Goal: Task Accomplishment & Management: Complete application form

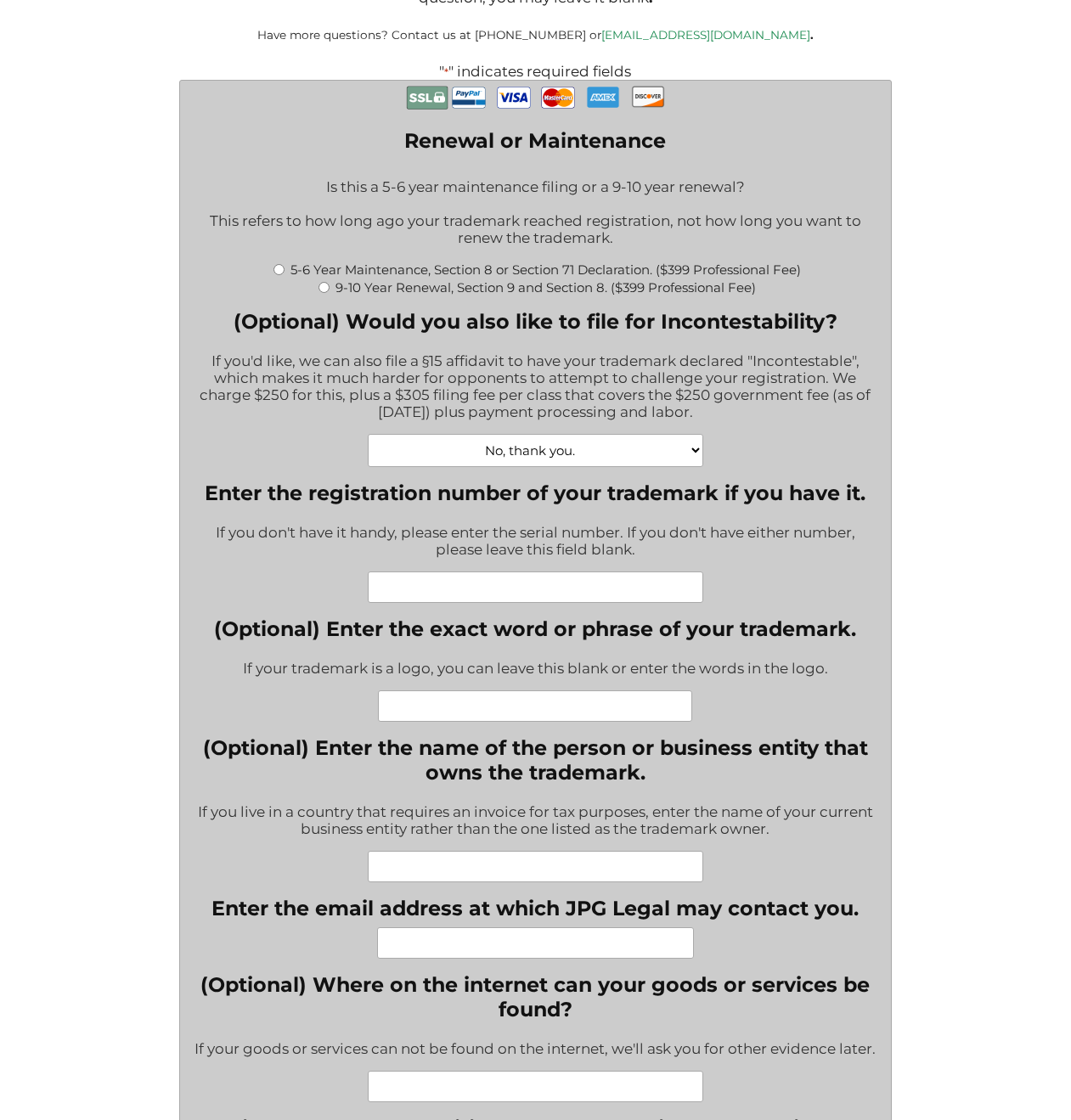
scroll to position [365, 0]
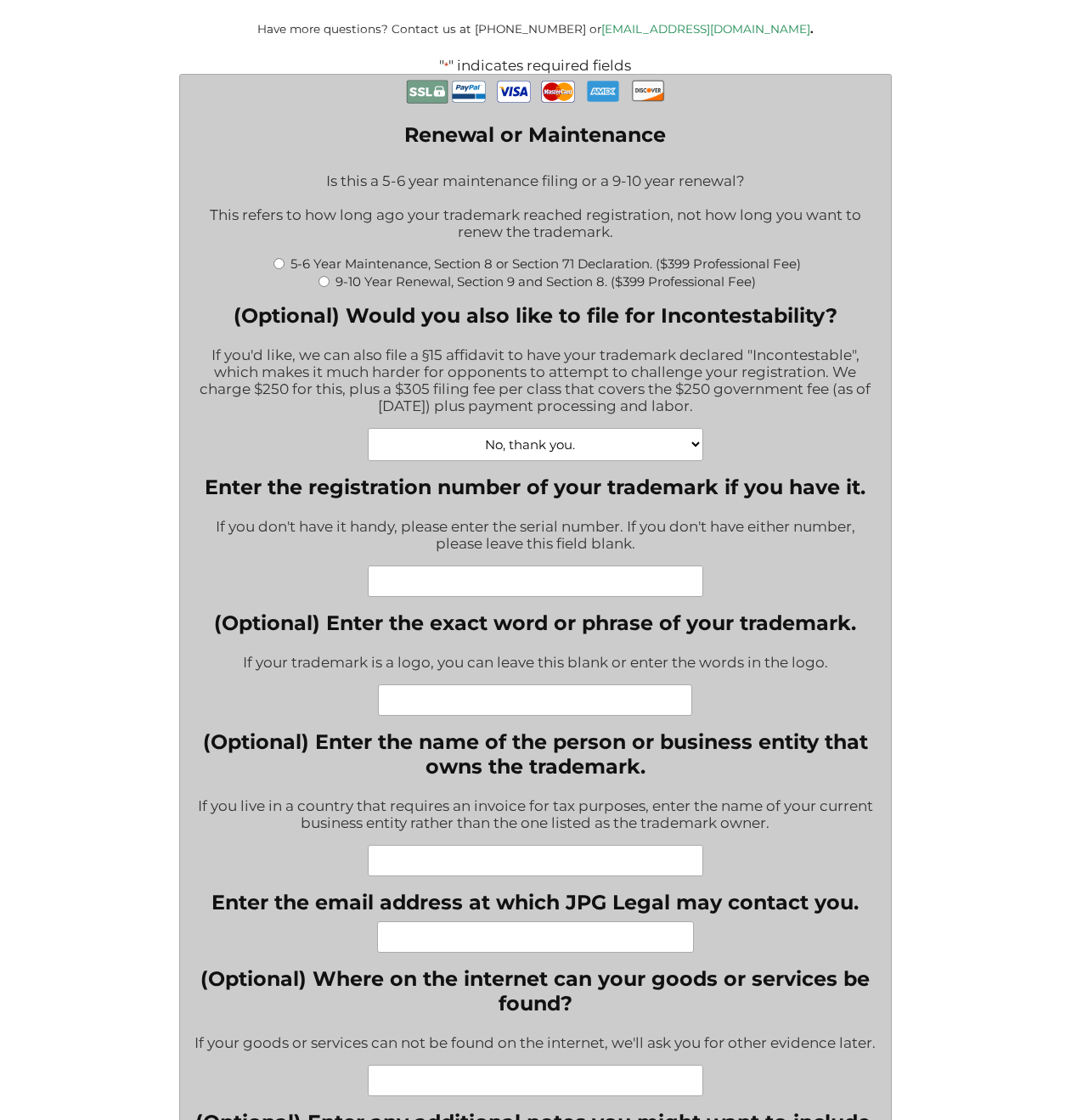
click at [453, 568] on input "Enter the registration number of your trademark if you have it." at bounding box center [536, 581] width 336 height 31
paste input "79176714"
type input "79176714"
click at [422, 685] on input "(Optional) Enter the exact word or phrase of your trademark." at bounding box center [535, 700] width 314 height 31
type input "ADAPTALUX"
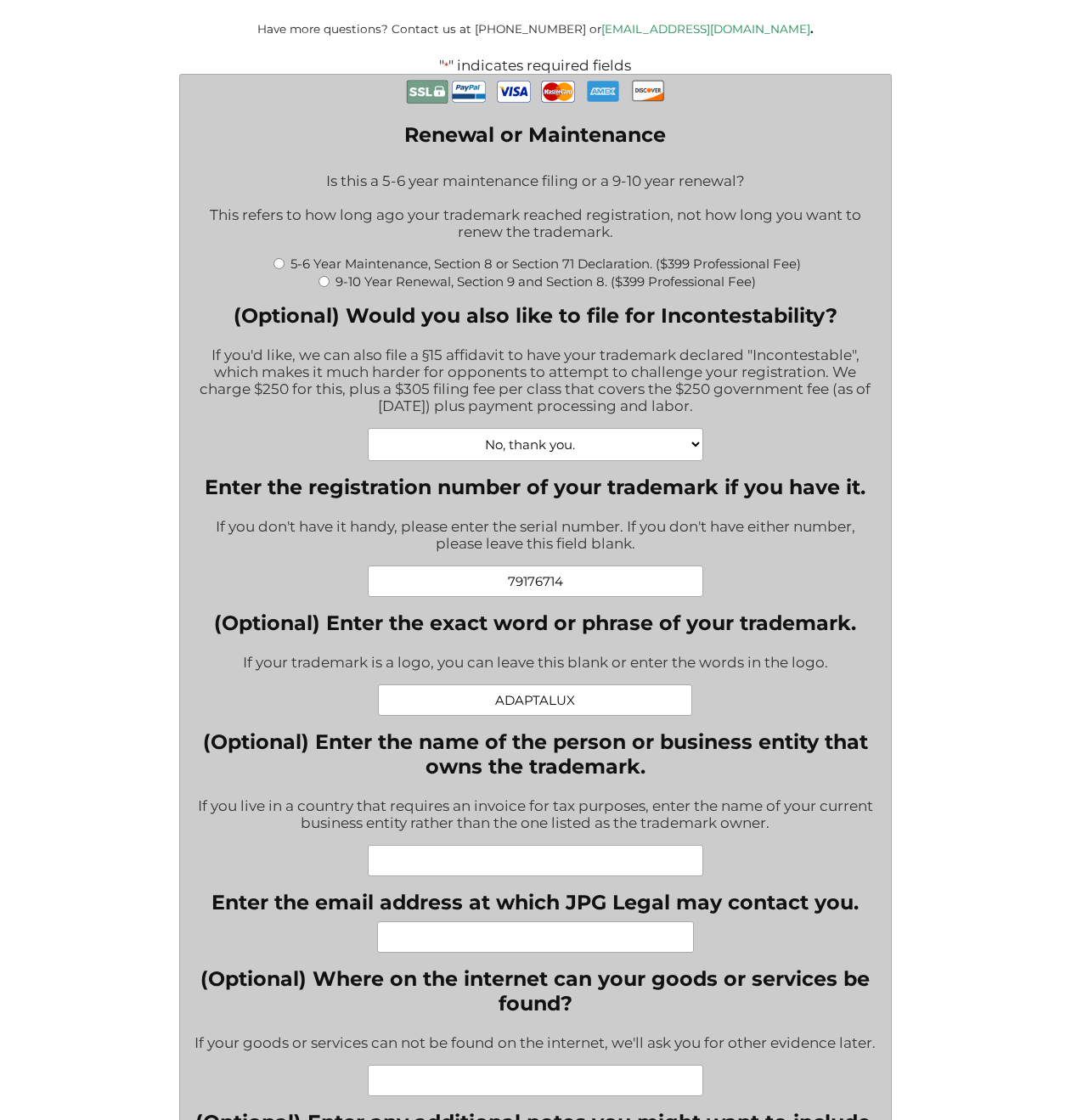
click at [205, 806] on div "If you live in a country that requires an invoice for tax purposes, enter the n…" at bounding box center [536, 816] width 687 height 58
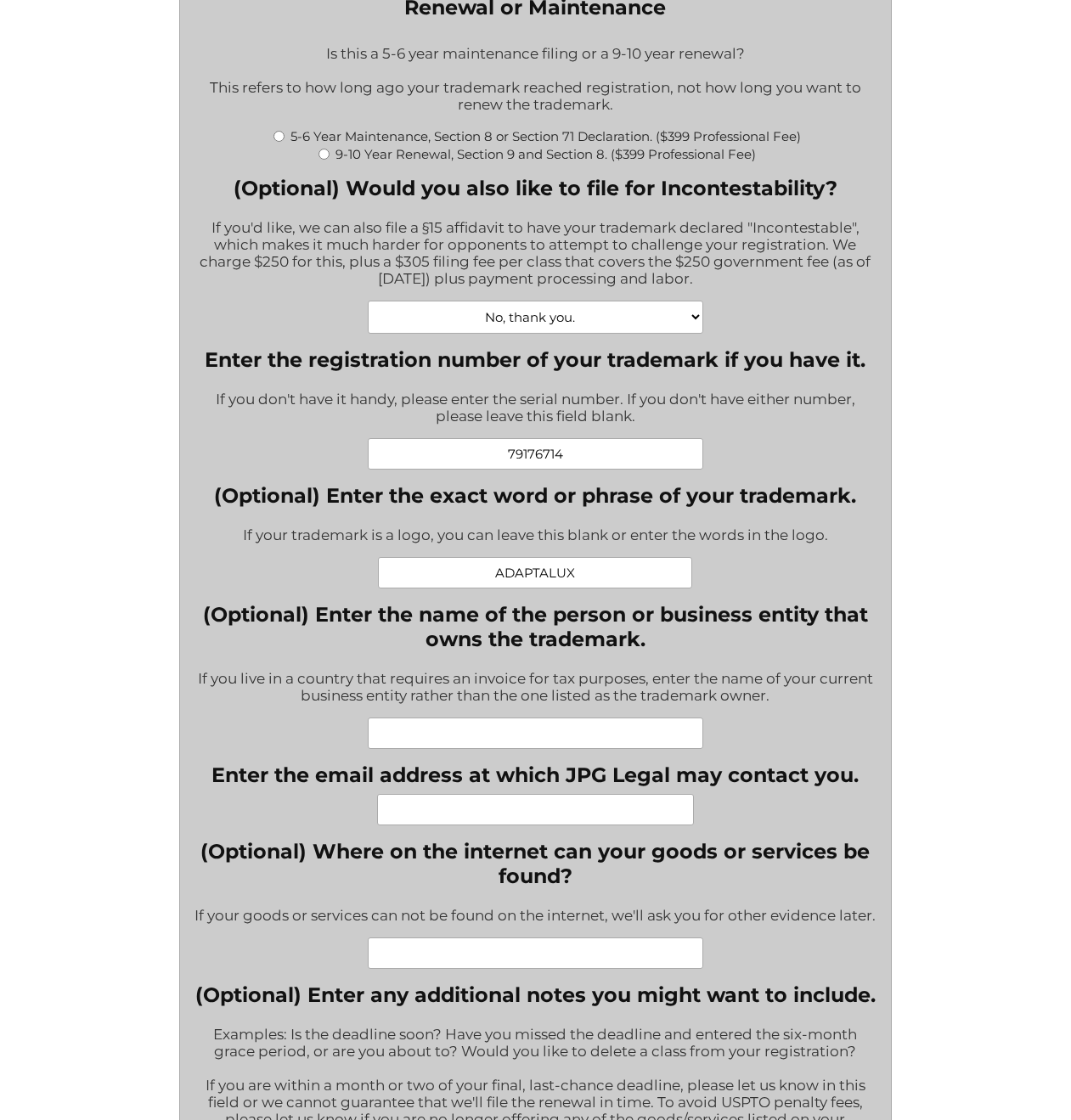
scroll to position [510, 0]
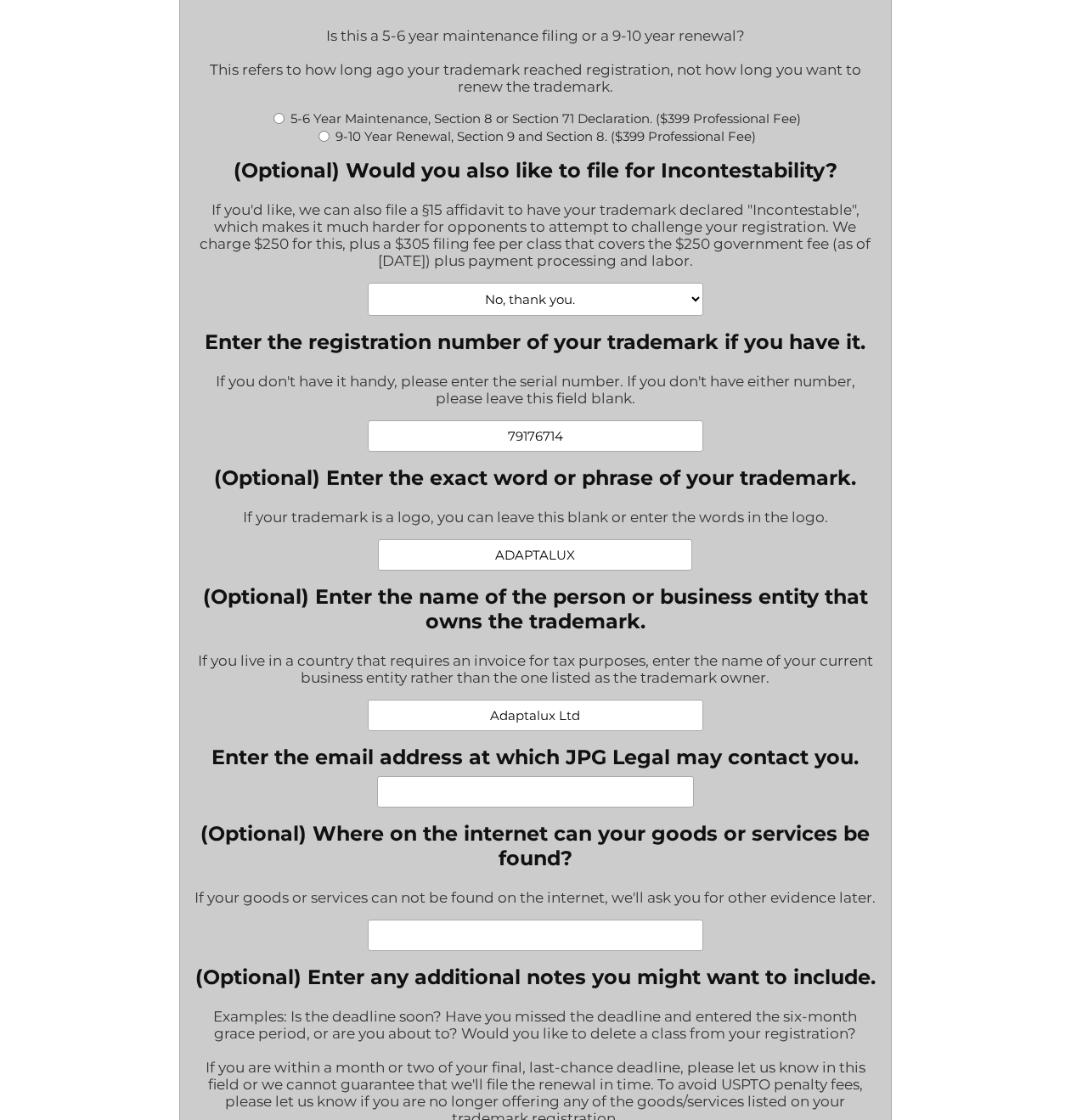
type input "Adaptalux Ltd"
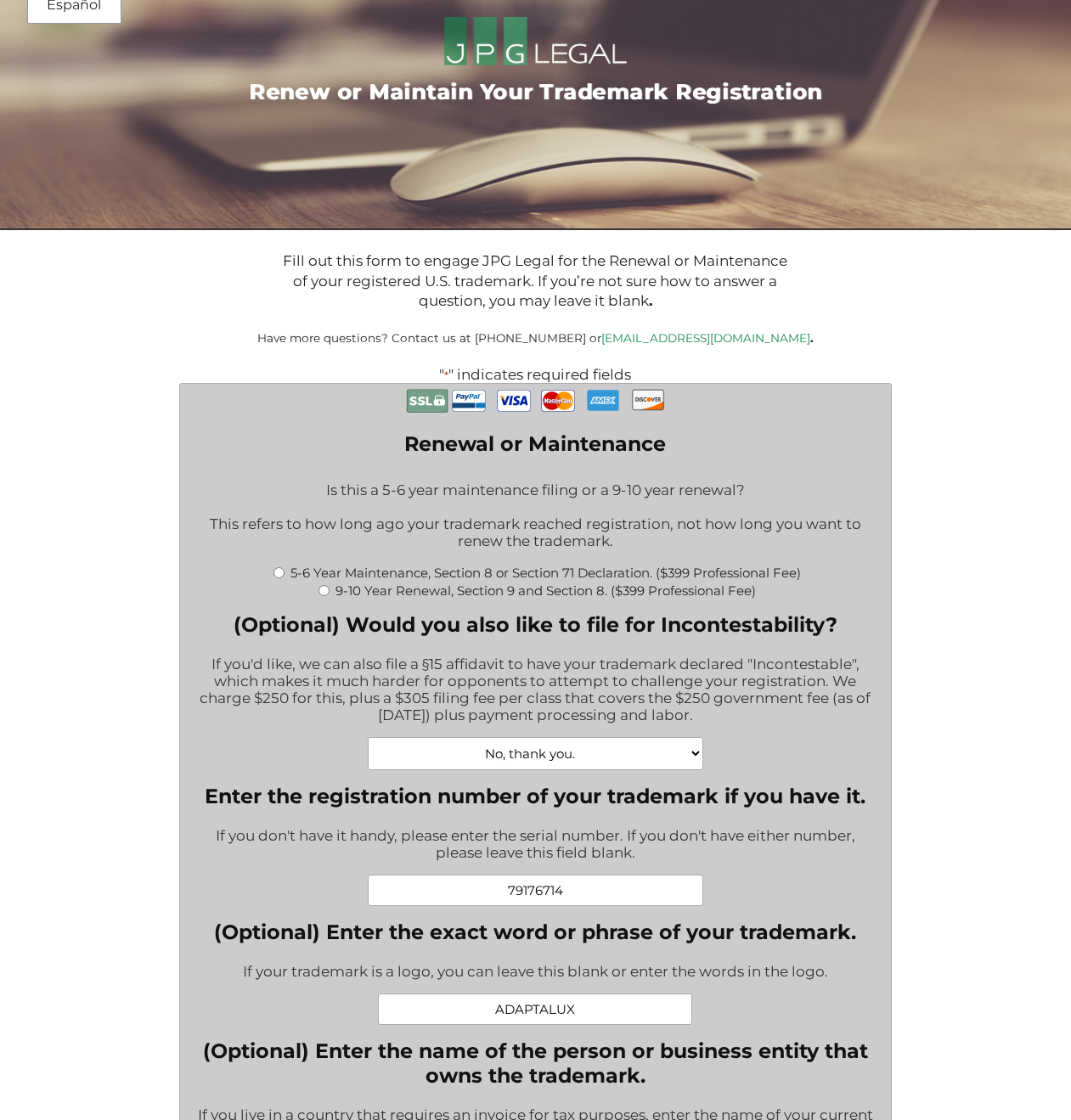
scroll to position [58, 0]
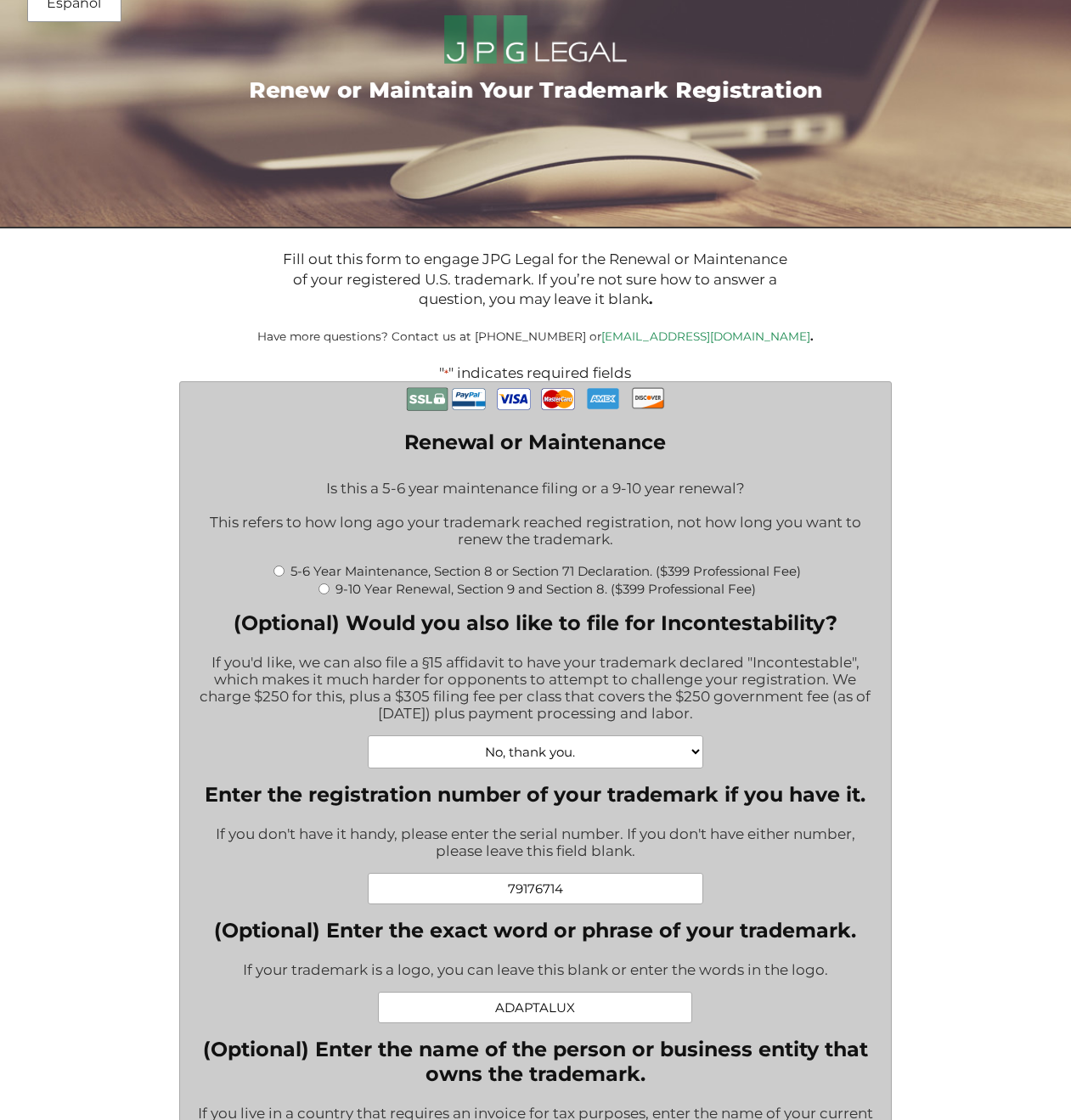
type input "[EMAIL_ADDRESS][DOMAIN_NAME]"
click at [279, 568] on input "5-6 Year Maintenance, Section 8 or Section 71 Declaration. ($399 Professional F…" at bounding box center [279, 571] width 11 height 11
radio input "true"
type input "$774.00"
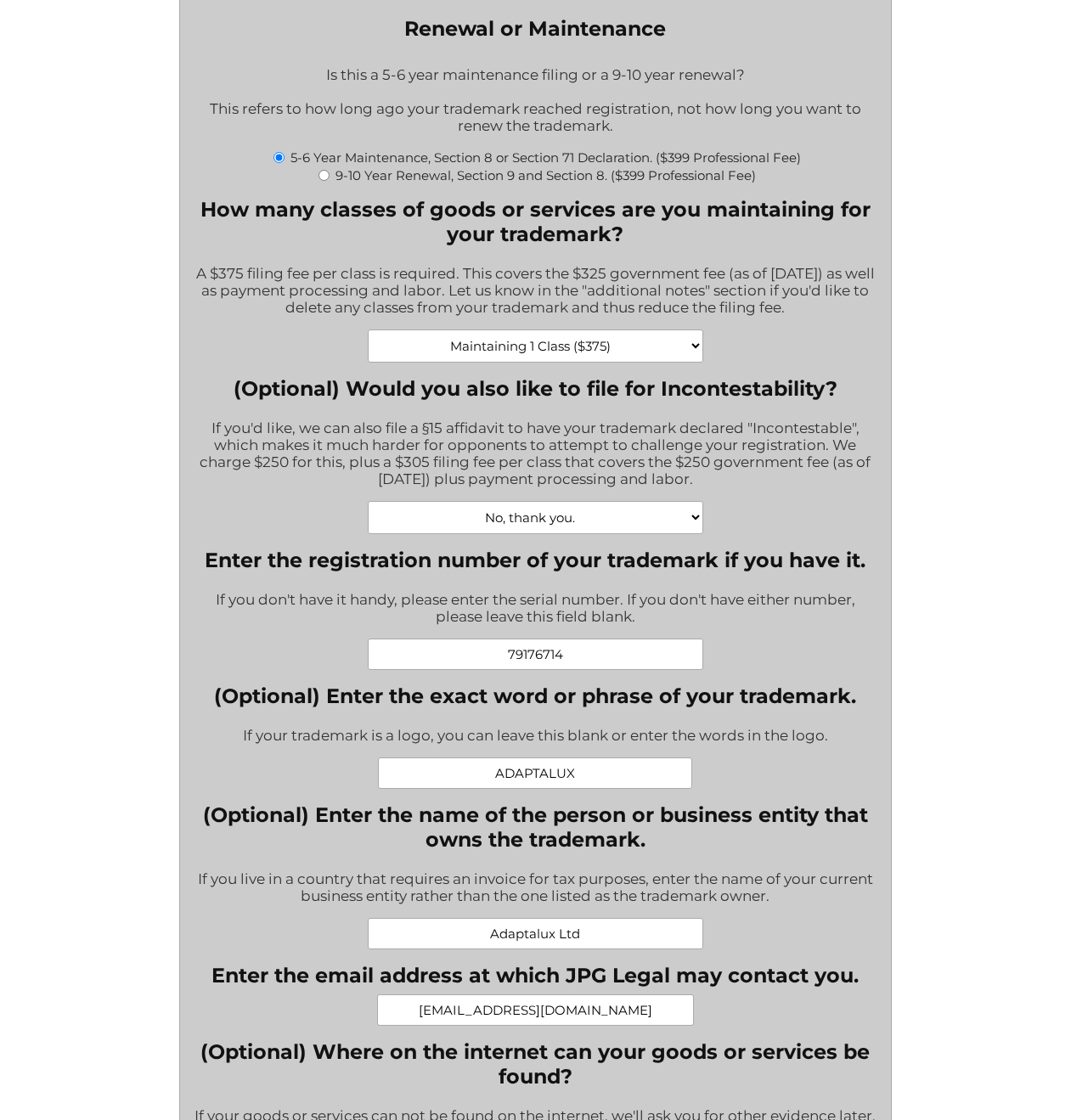
scroll to position [497, 0]
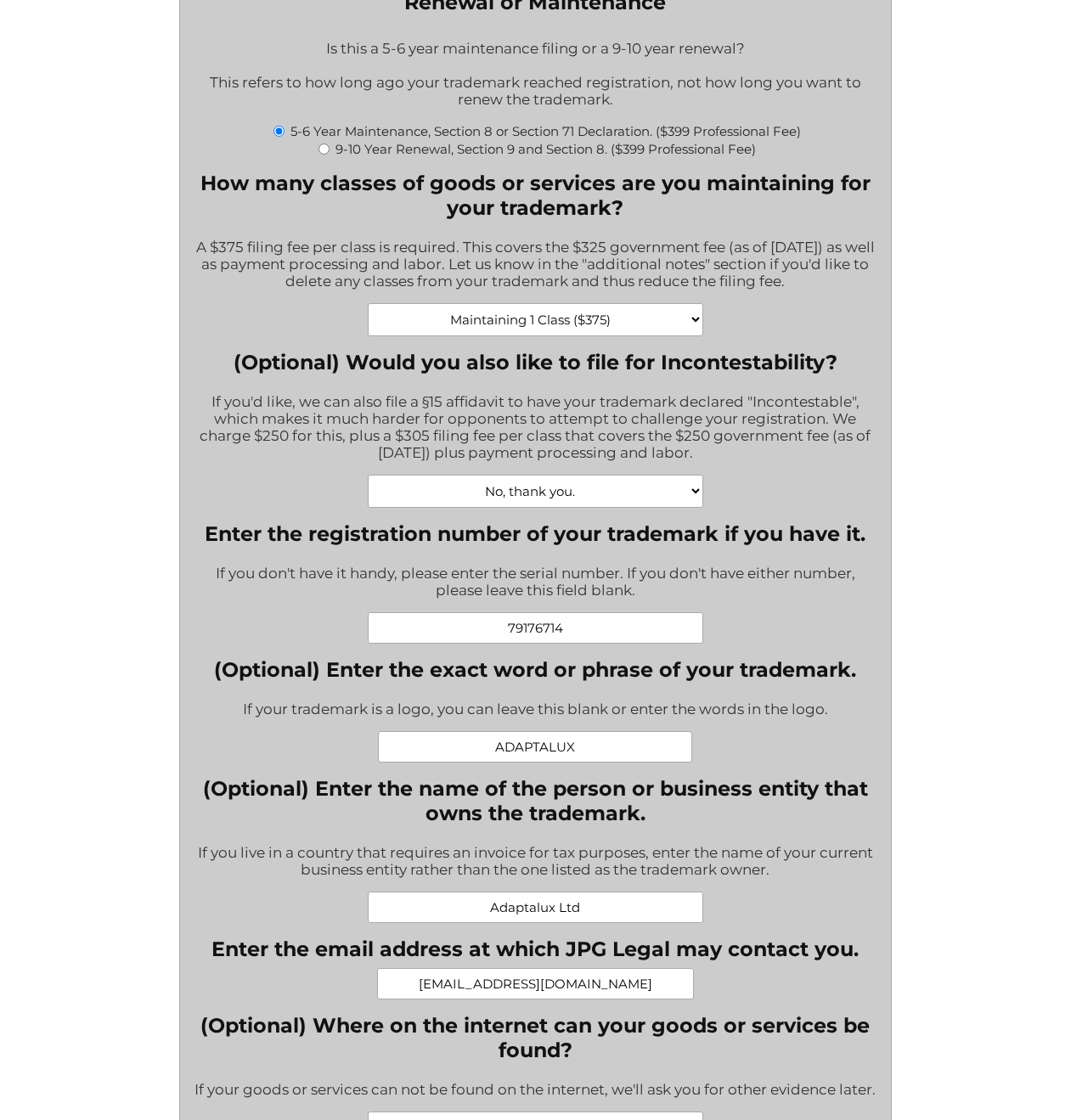
select select "Maintaining 2 Classes ($750)|750"
type input "$1,149.00"
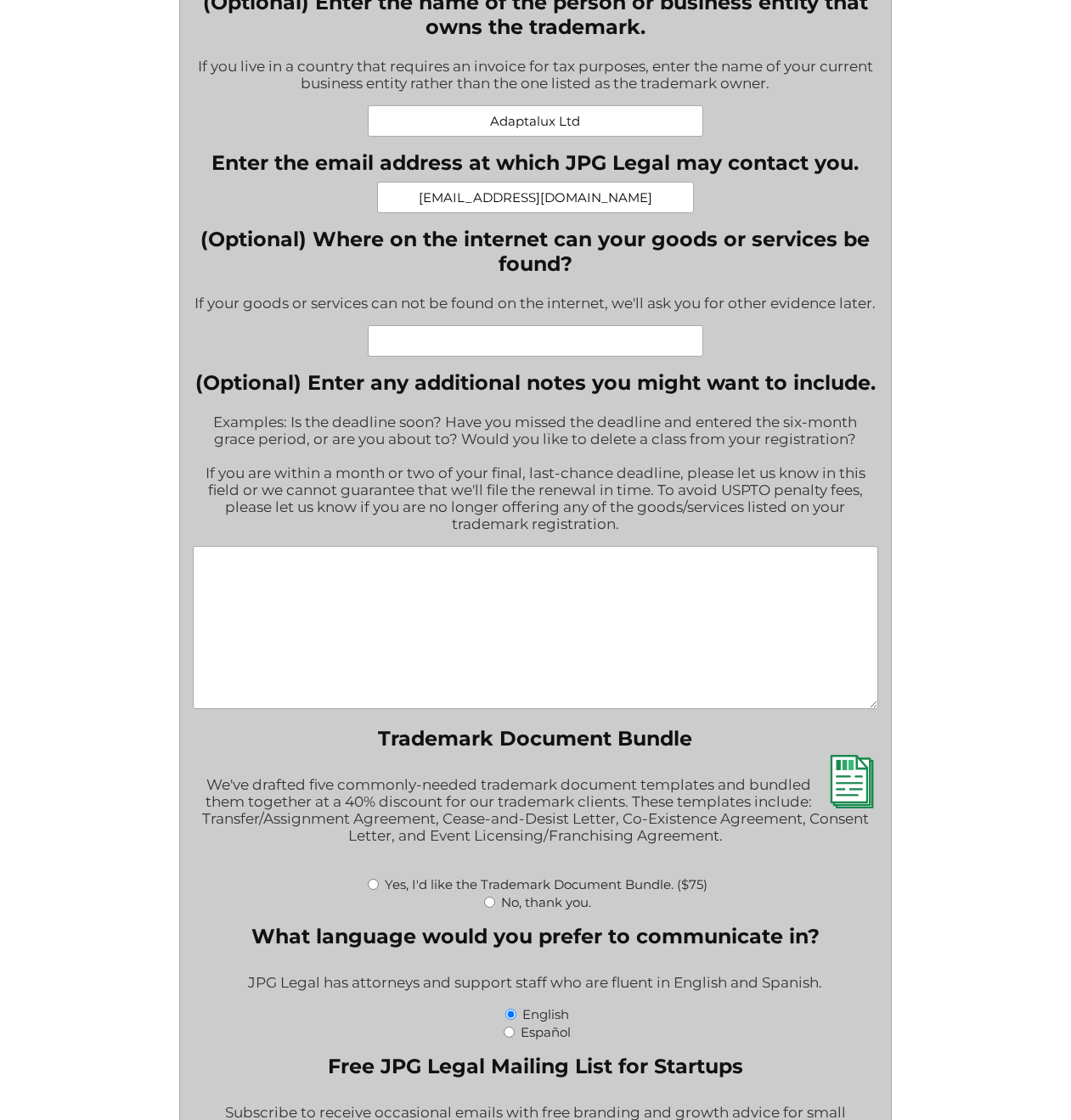
scroll to position [1291, 0]
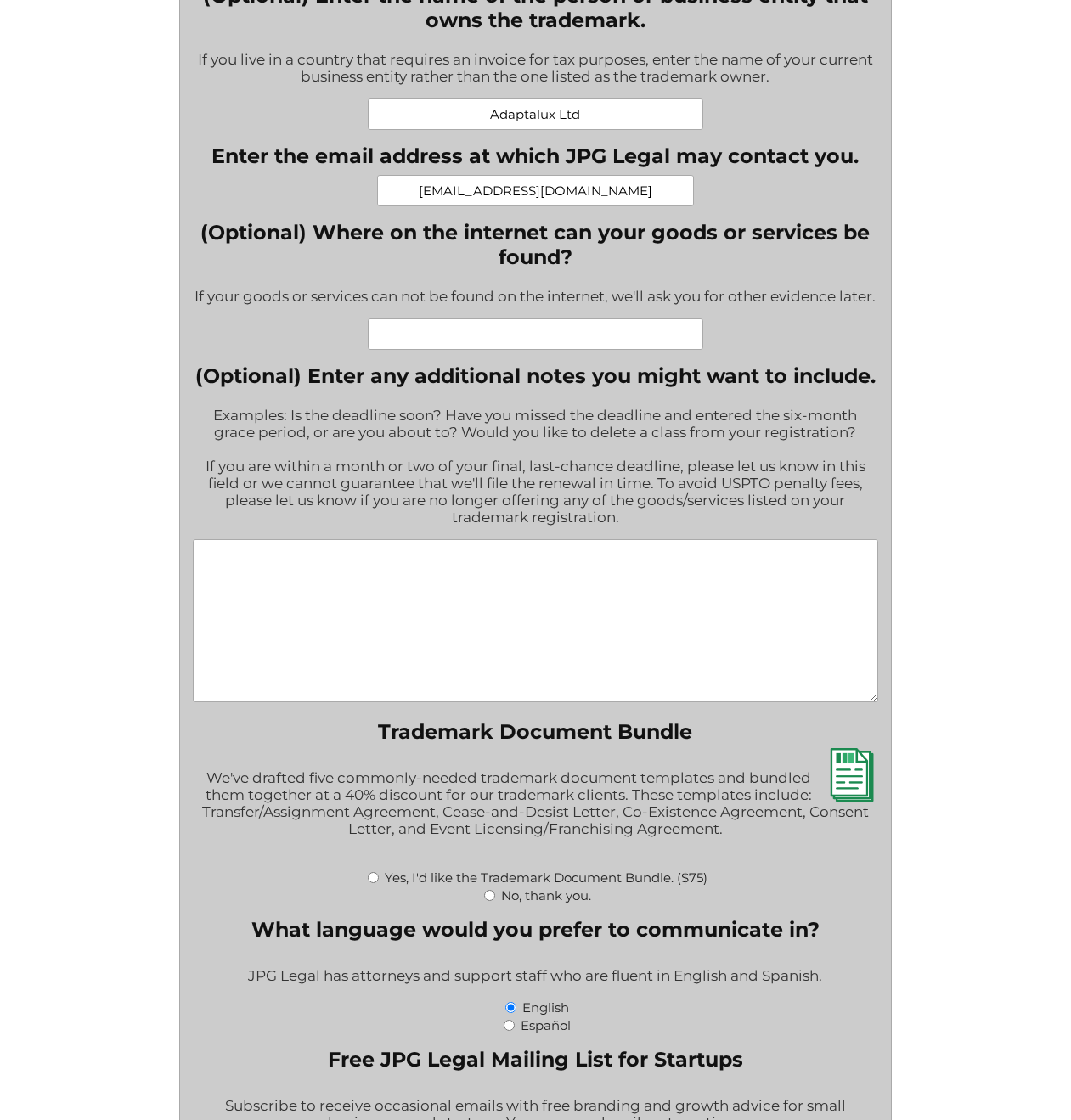
click at [403, 566] on textarea "(Optional) Enter any additional notes you might want to include." at bounding box center [536, 621] width 687 height 163
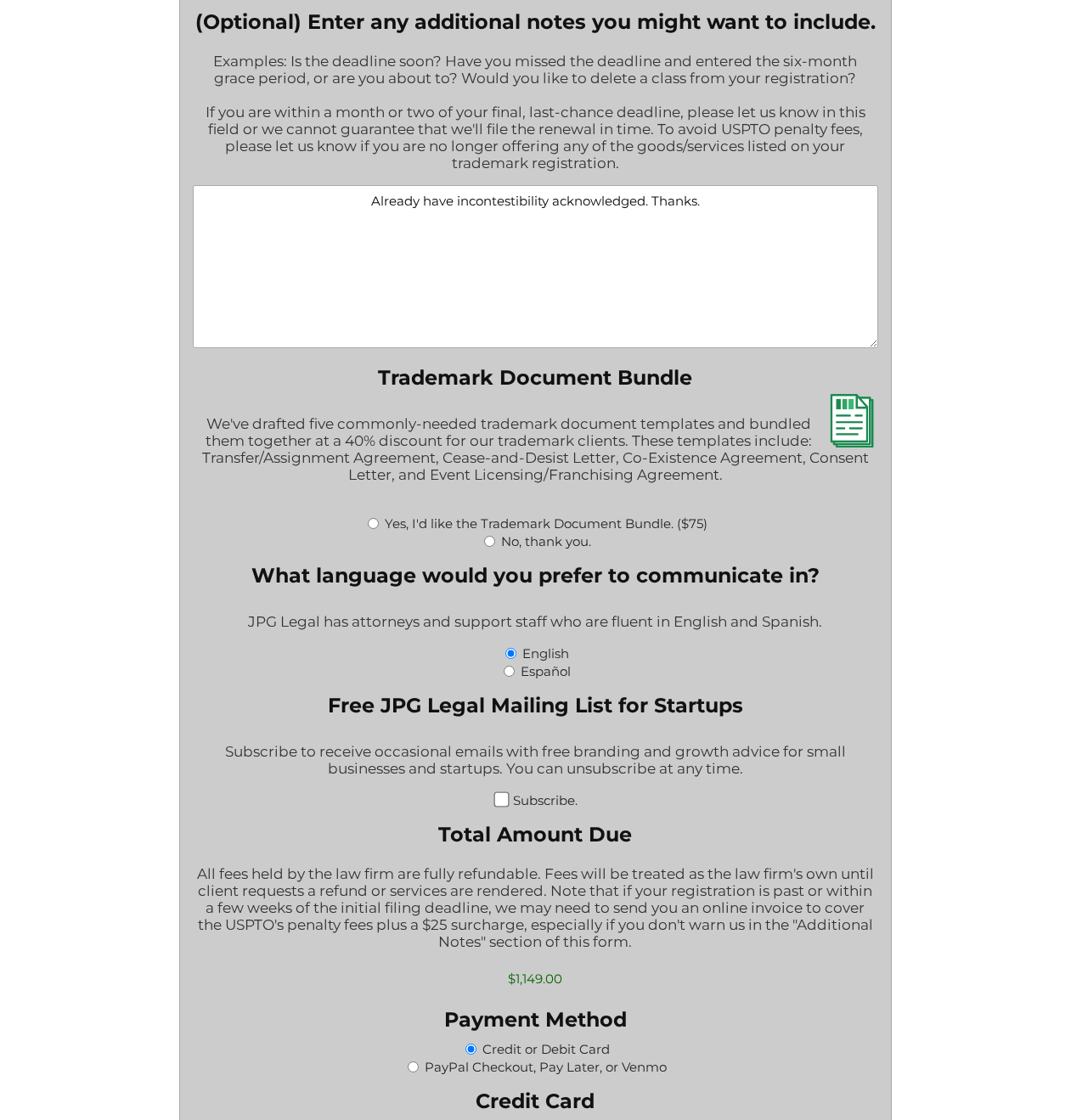
scroll to position [1648, 0]
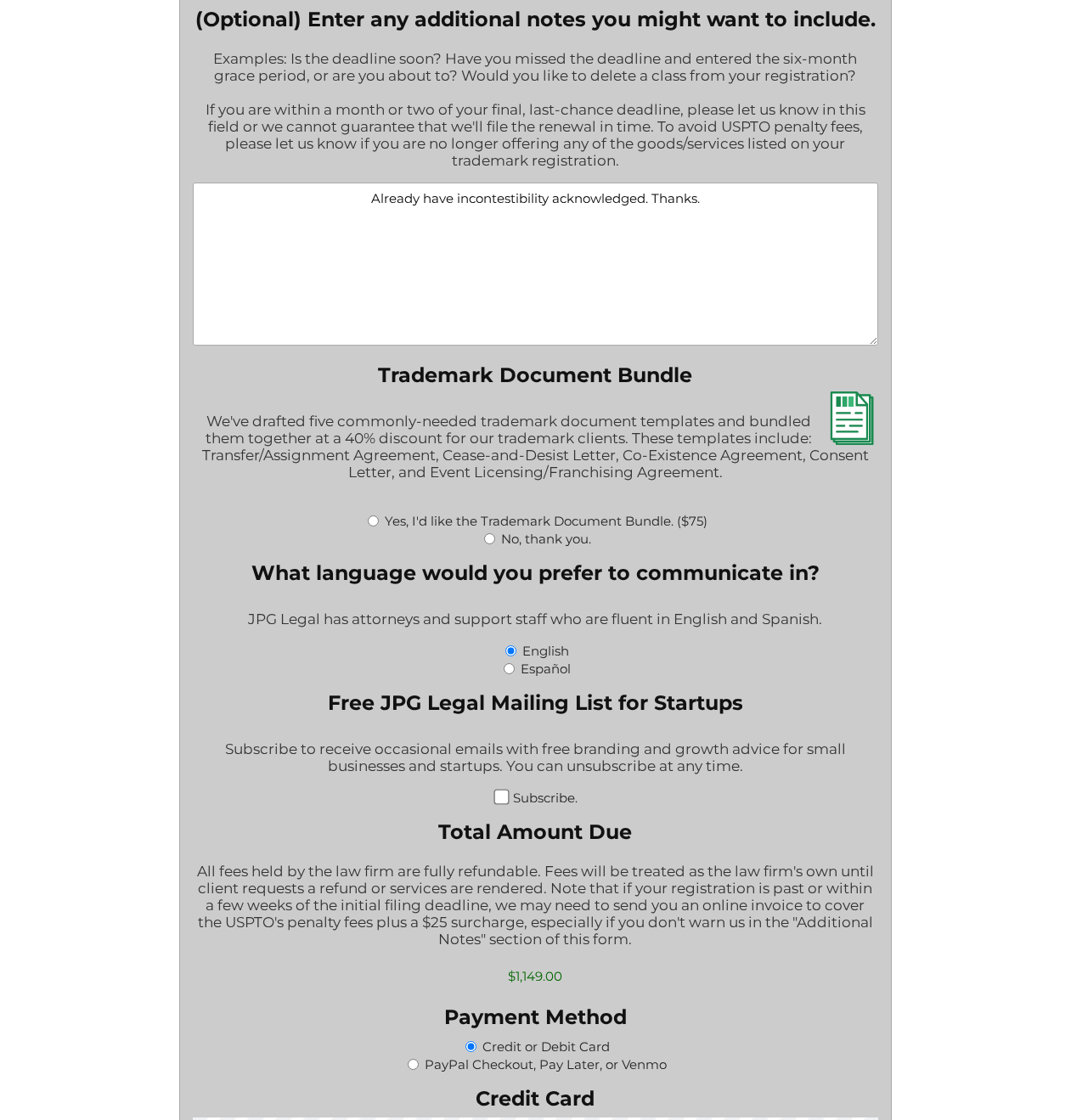
type textarea "Already have incontestibility acknowledged. Thanks."
click at [487, 533] on input "No, thank you." at bounding box center [489, 539] width 11 height 11
radio input "true"
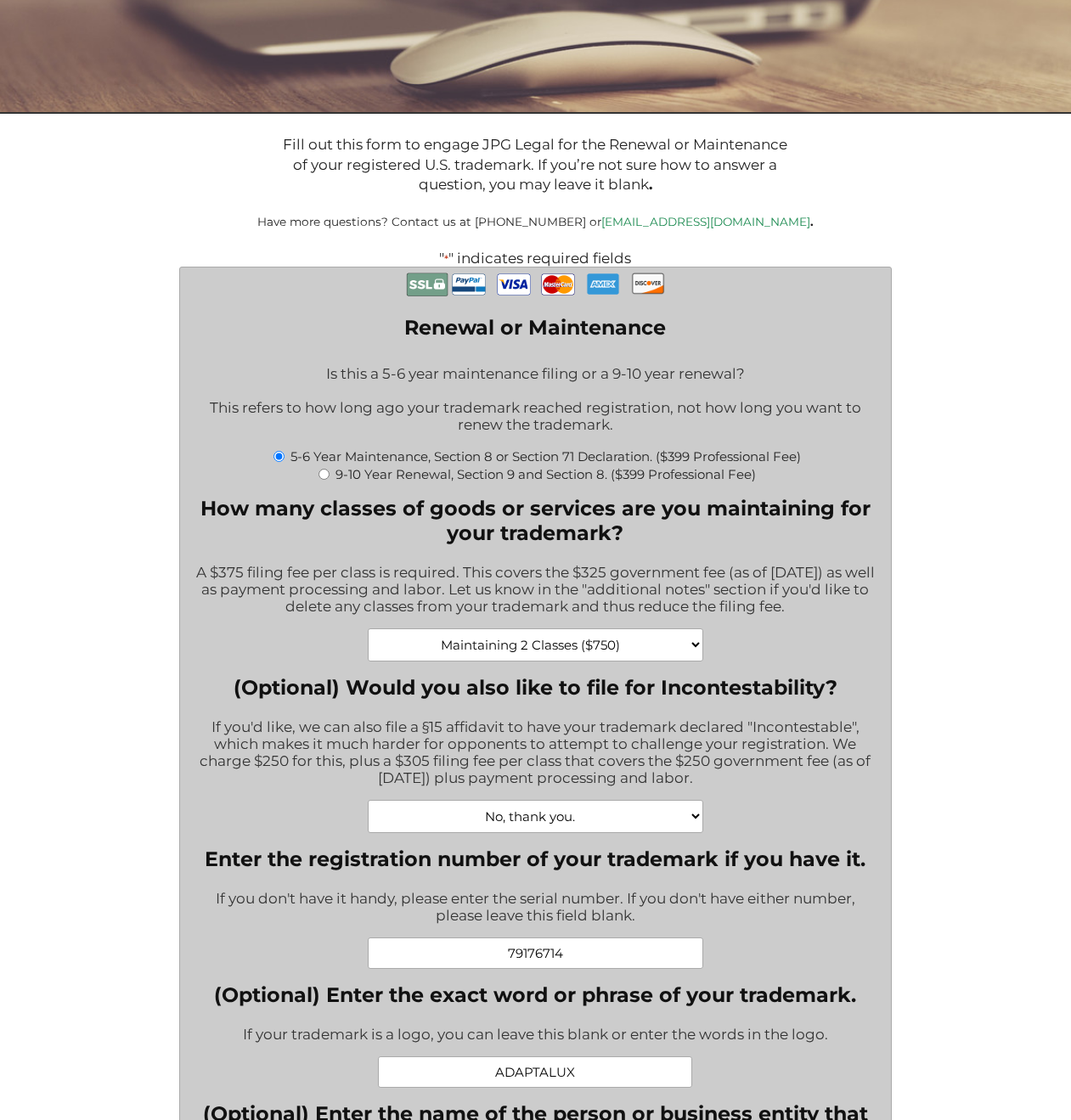
scroll to position [187, 0]
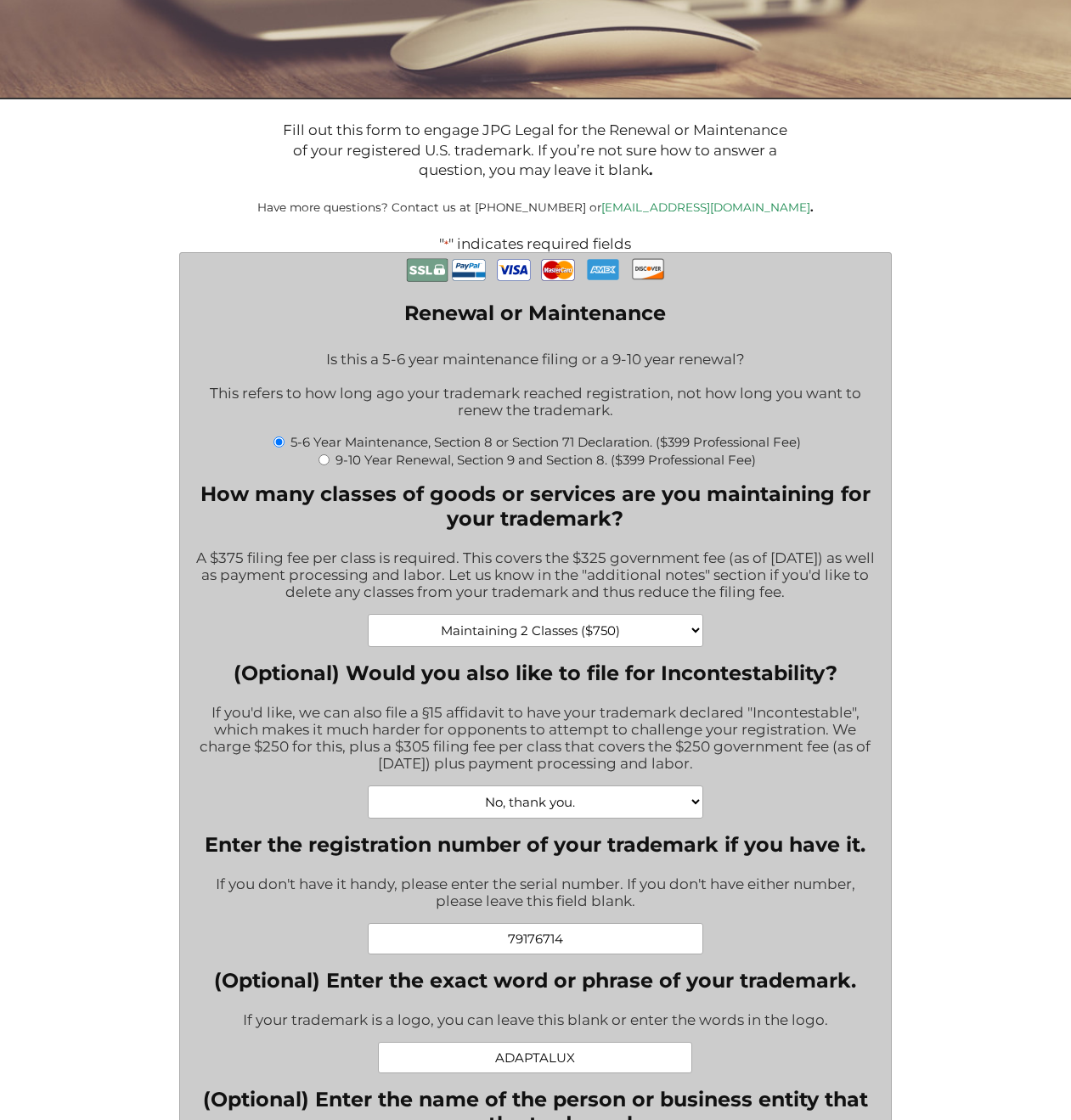
select select "Maintaining 1 Class ($375)|375"
type input "$774.00"
click at [814, 621] on div "Maintaining 1 Class ($375) Maintaining 2 Classes ($750) Maintaining 3 Classes (…" at bounding box center [536, 631] width 687 height 33
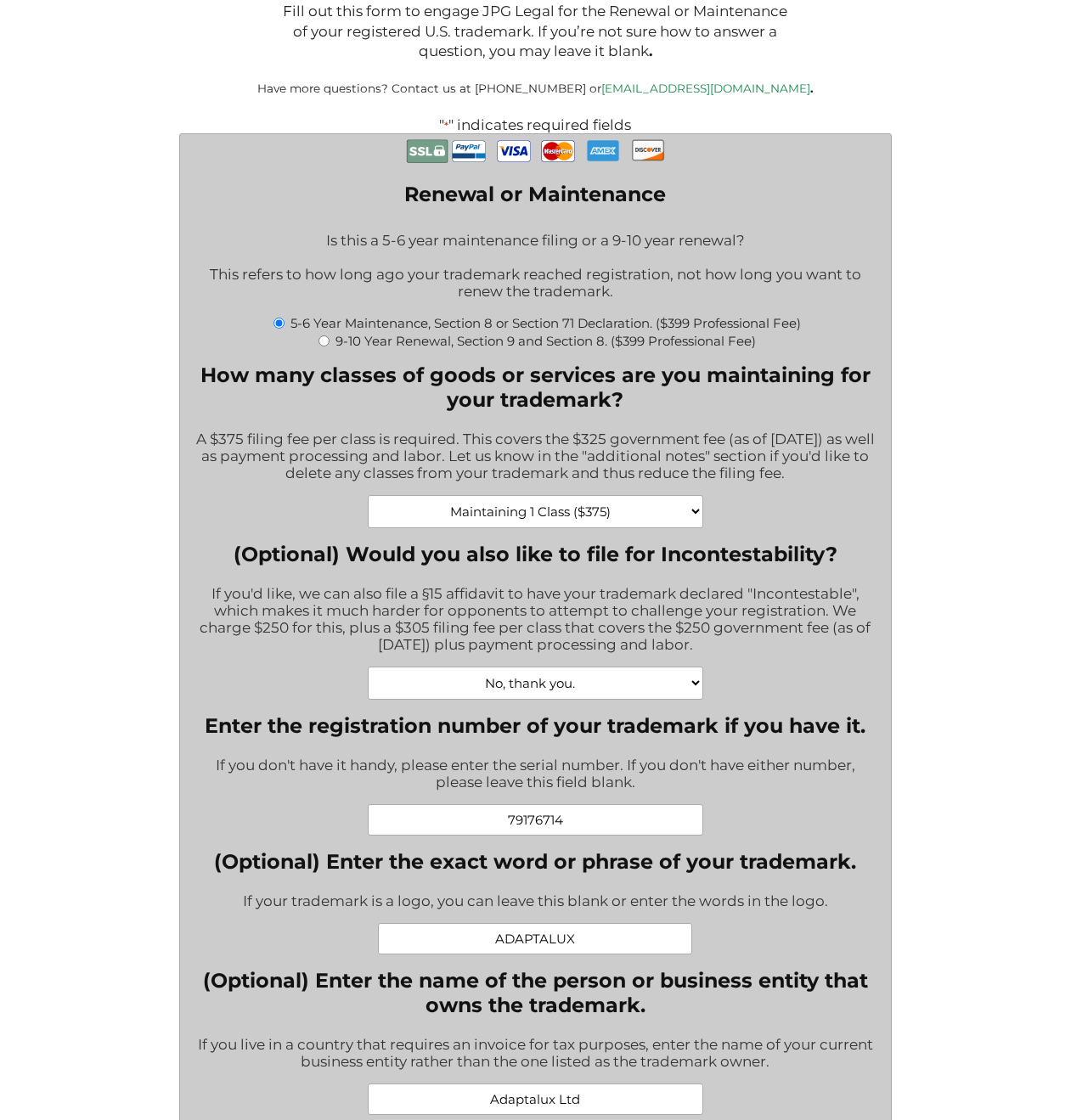
scroll to position [248, 0]
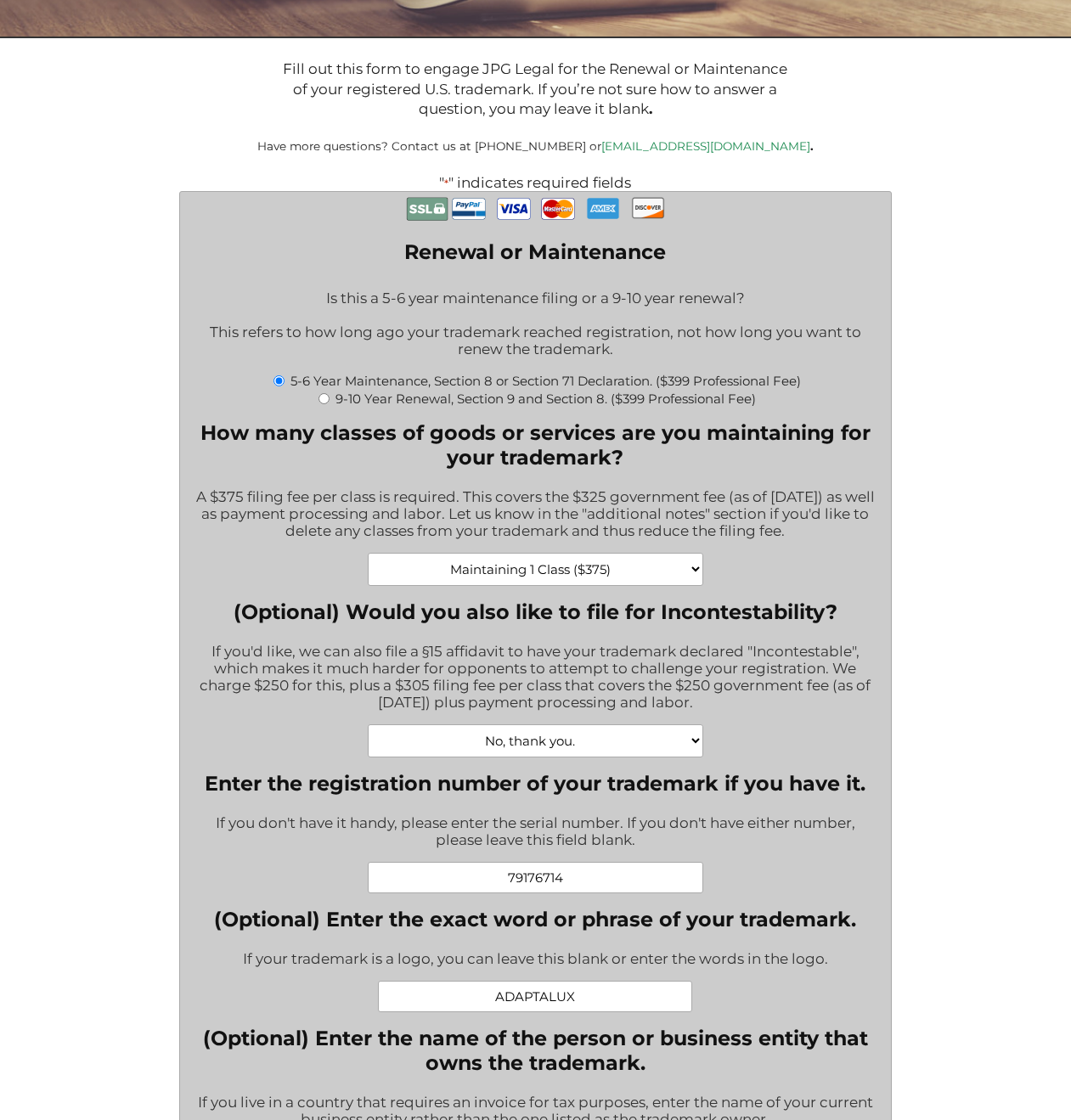
select select "Maintaining 2 Classes ($750)|750"
type input "$1,149.00"
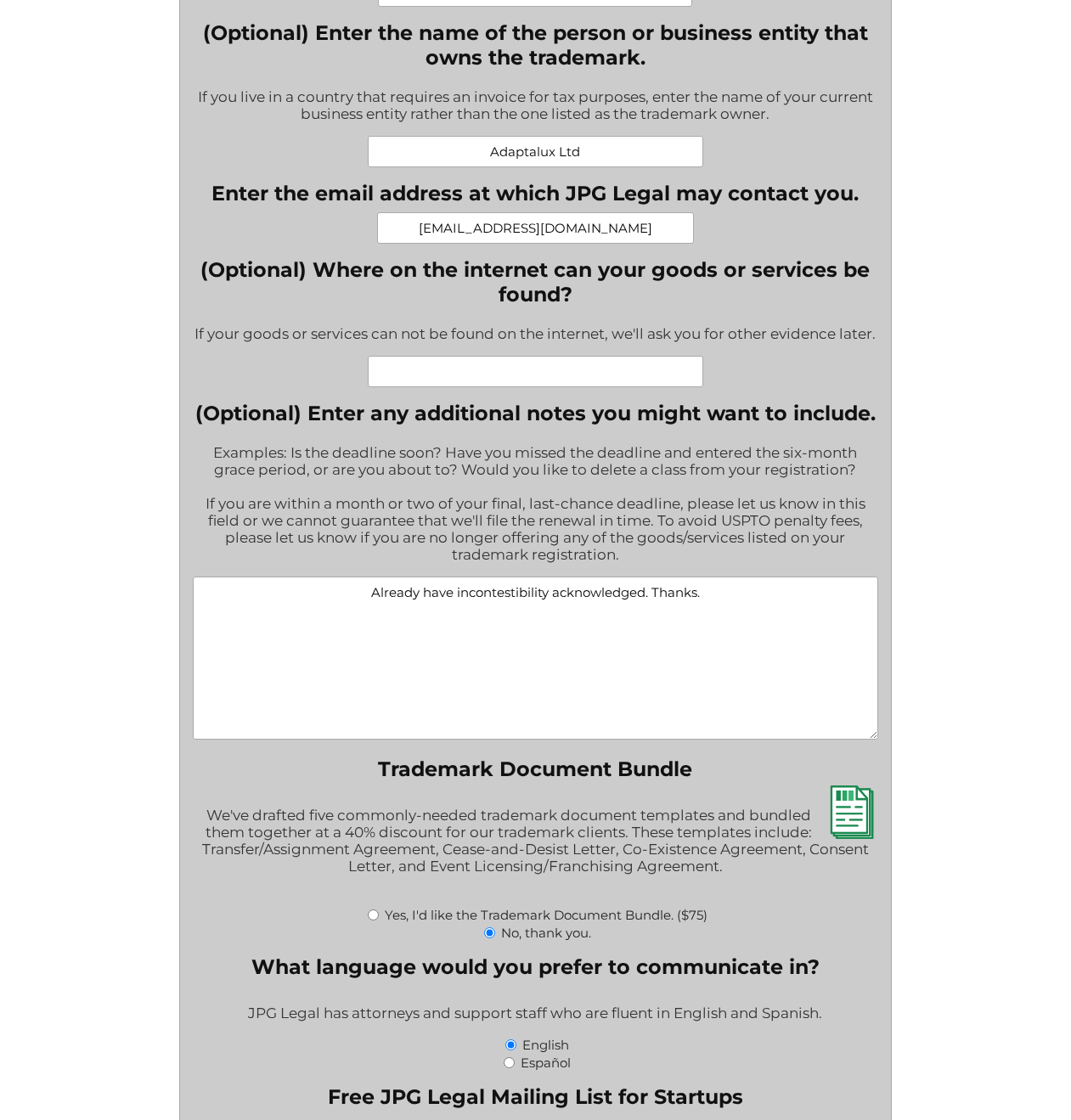
scroll to position [1255, 0]
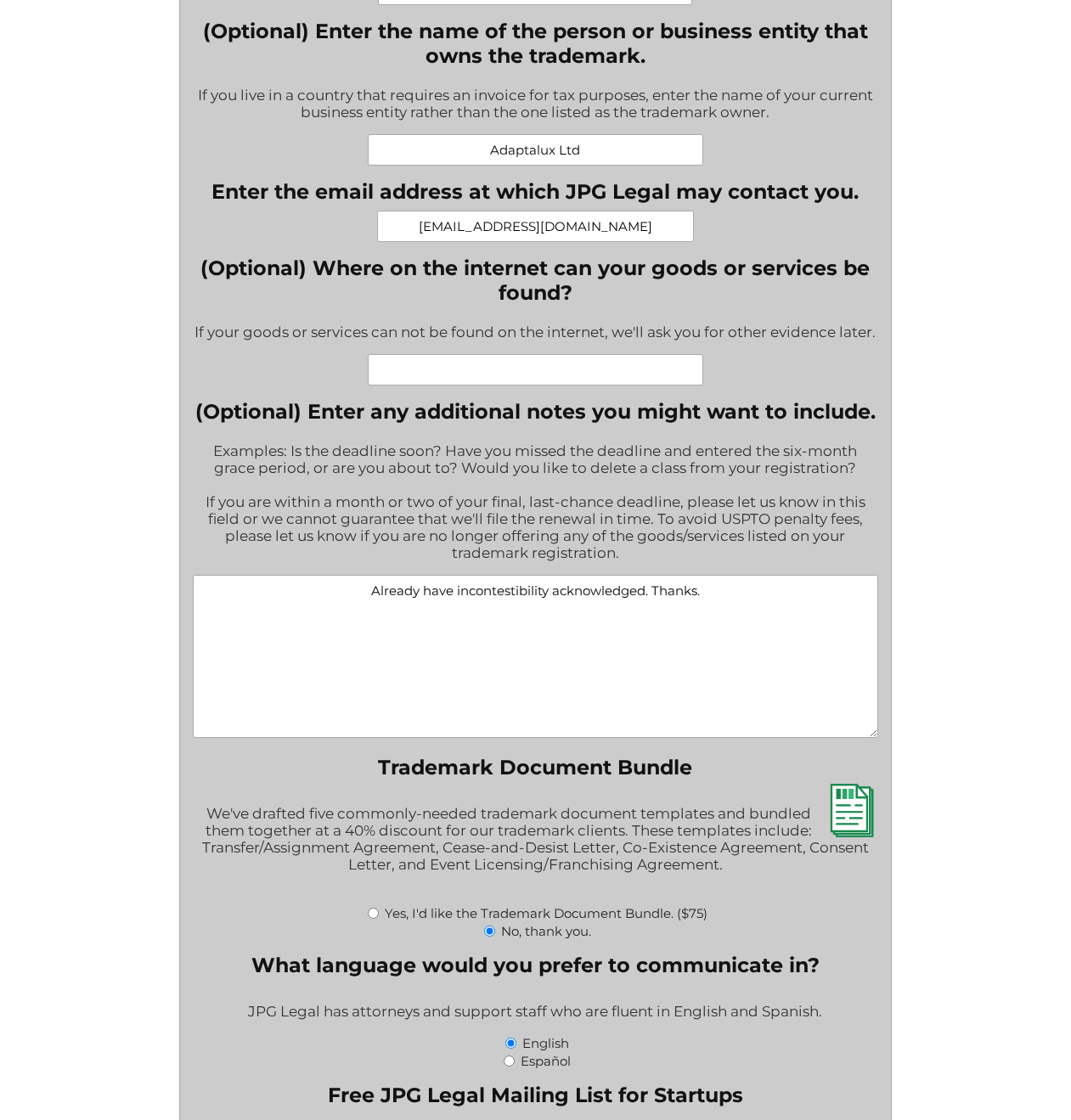
click at [592, 633] on textarea "Already have incontestibility acknowledged. Thanks." at bounding box center [536, 656] width 687 height 163
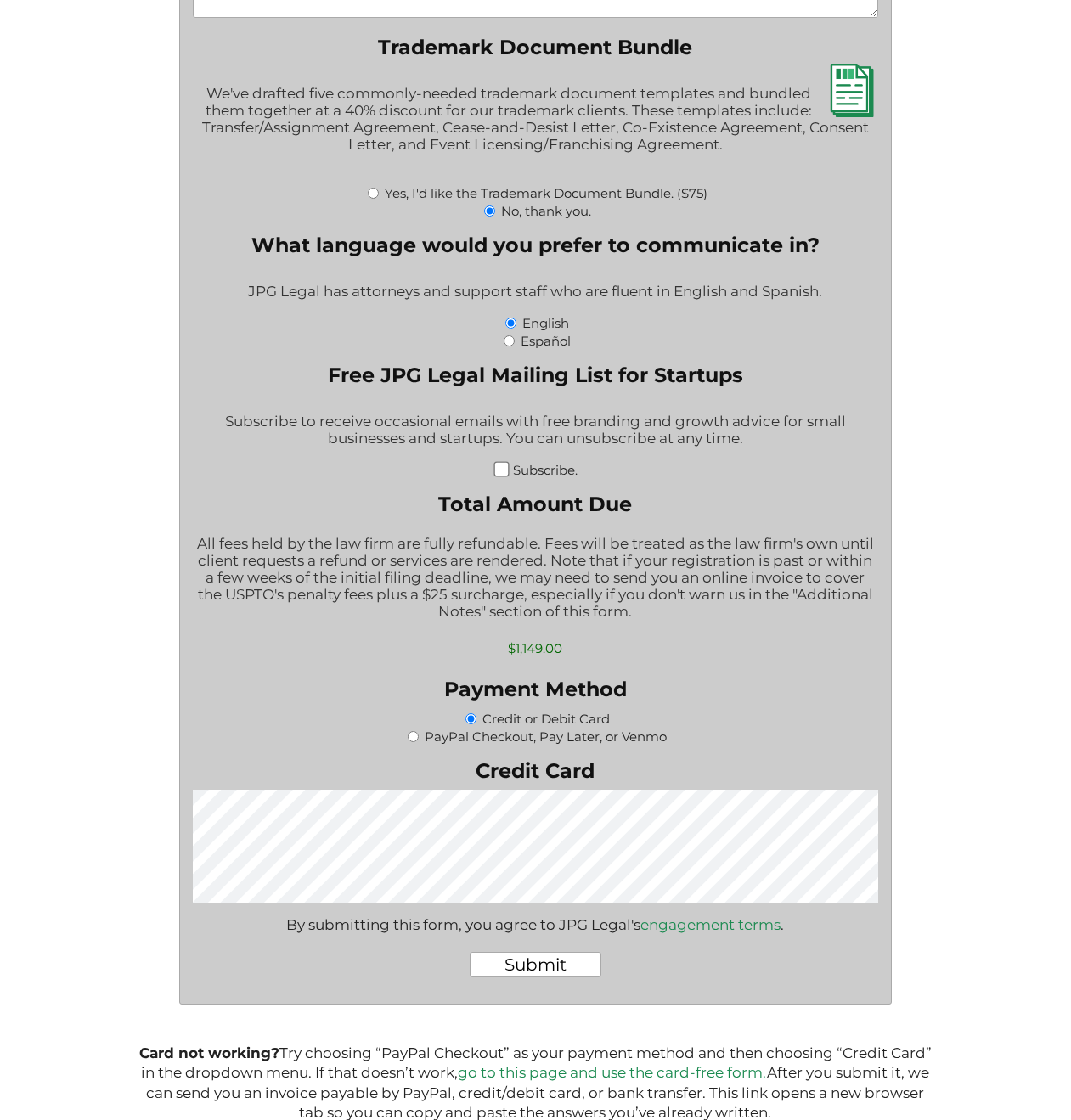
scroll to position [1976, 0]
click at [519, 951] on input "Submit" at bounding box center [536, 964] width 131 height 26
